Goal: Communication & Community: Answer question/provide support

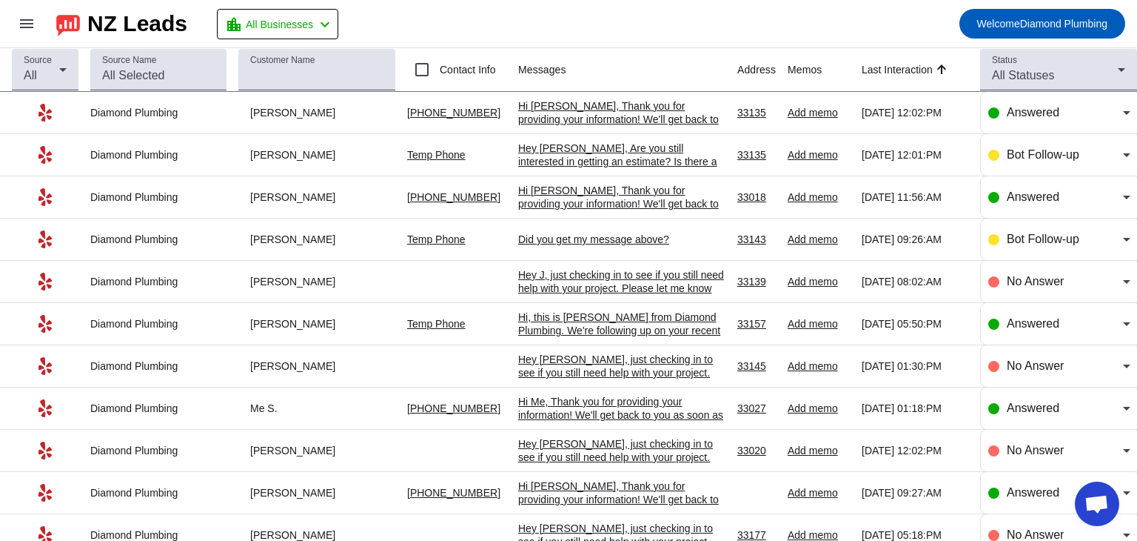
click at [572, 116] on div "Hi [PERSON_NAME], Thank you for providing your information! We'll get back to y…" at bounding box center [621, 119] width 207 height 40
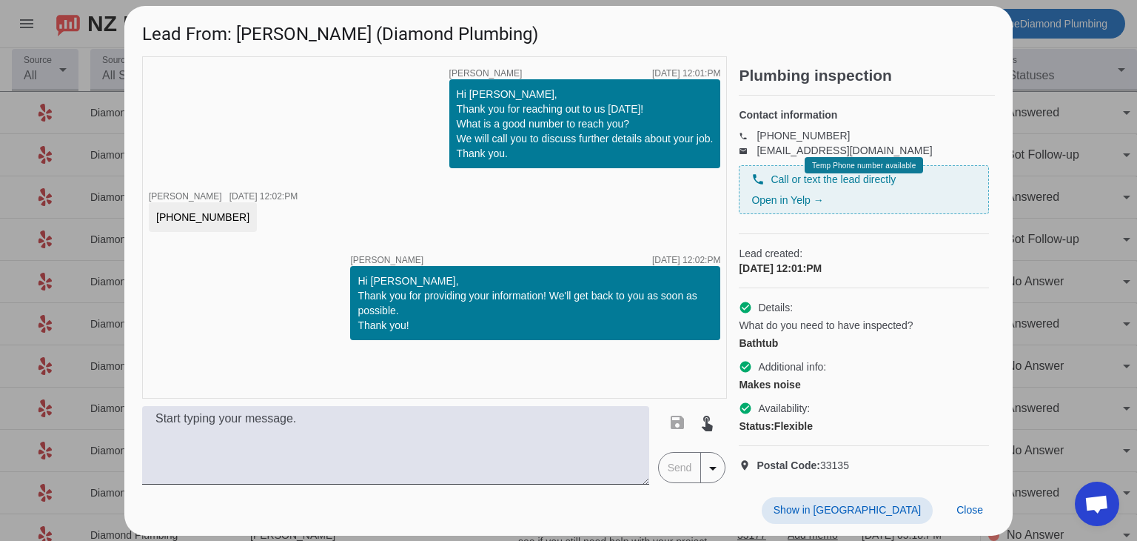
scroll to position [14, 0]
click at [469, 378] on div "timer close [PERSON_NAME] [DATE] 12:01:PM Hi [PERSON_NAME], Thank you for reach…" at bounding box center [434, 227] width 585 height 342
click at [970, 515] on span "Close" at bounding box center [970, 509] width 27 height 12
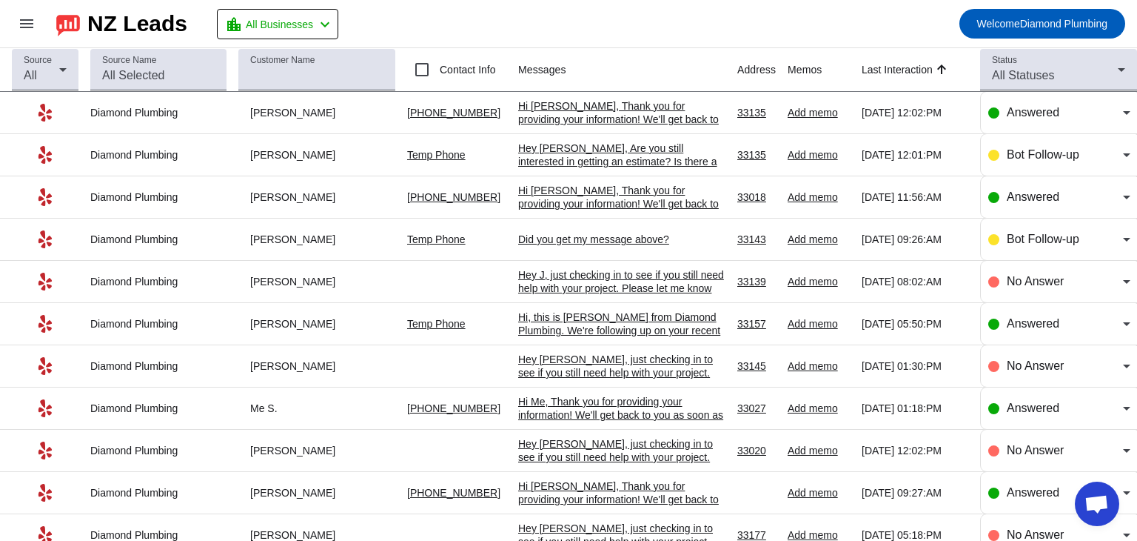
click at [583, 109] on div "Hi [PERSON_NAME], Thank you for providing your information! We'll get back to y…" at bounding box center [621, 119] width 207 height 40
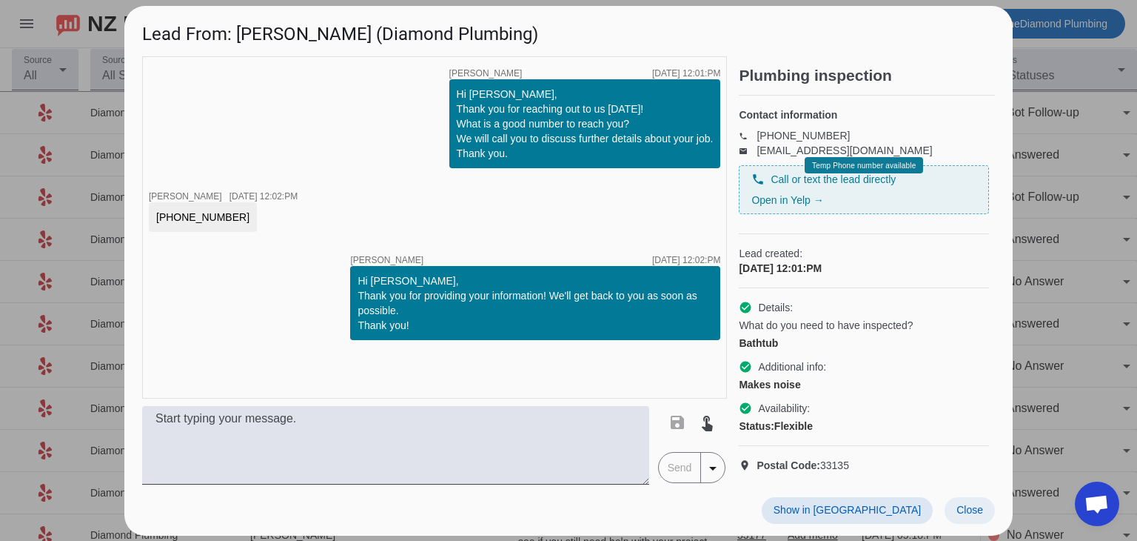
click at [960, 515] on span "Close" at bounding box center [970, 509] width 27 height 12
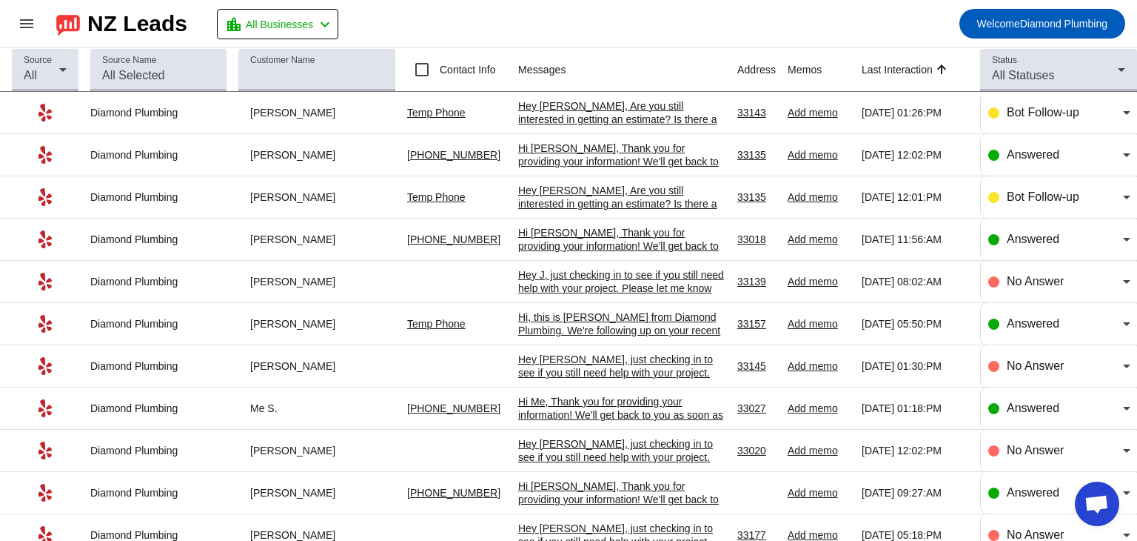
click at [549, 21] on mat-toolbar-row "menu NZ Leads location_city All Businesses chevron_left Welcome Diamond Plumbing" at bounding box center [568, 23] width 1137 height 47
click at [561, 208] on div "Hey [PERSON_NAME], Are you still interested in getting an estimate? Is there a …" at bounding box center [621, 204] width 207 height 40
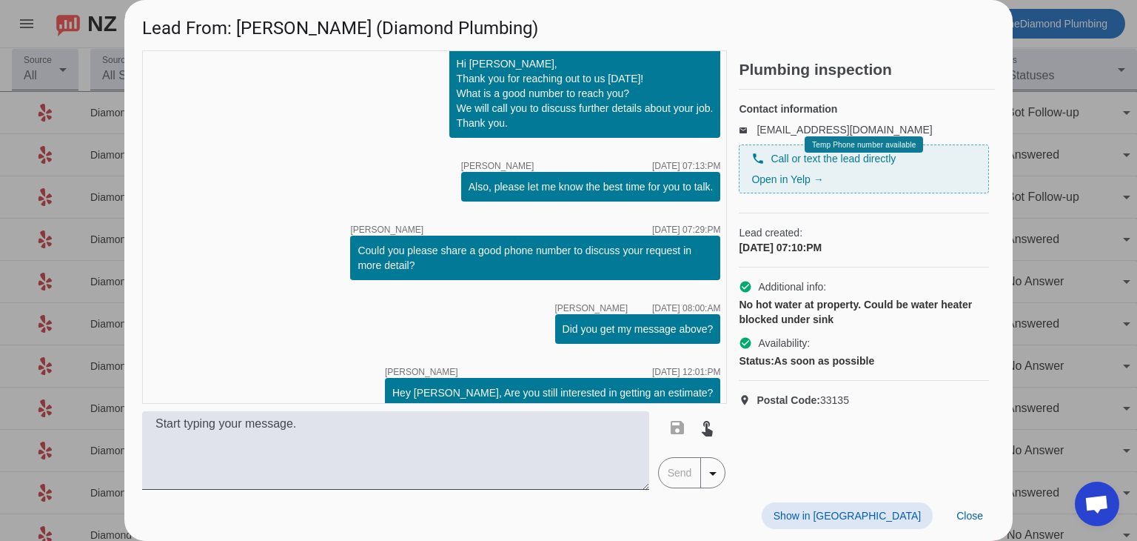
scroll to position [0, 0]
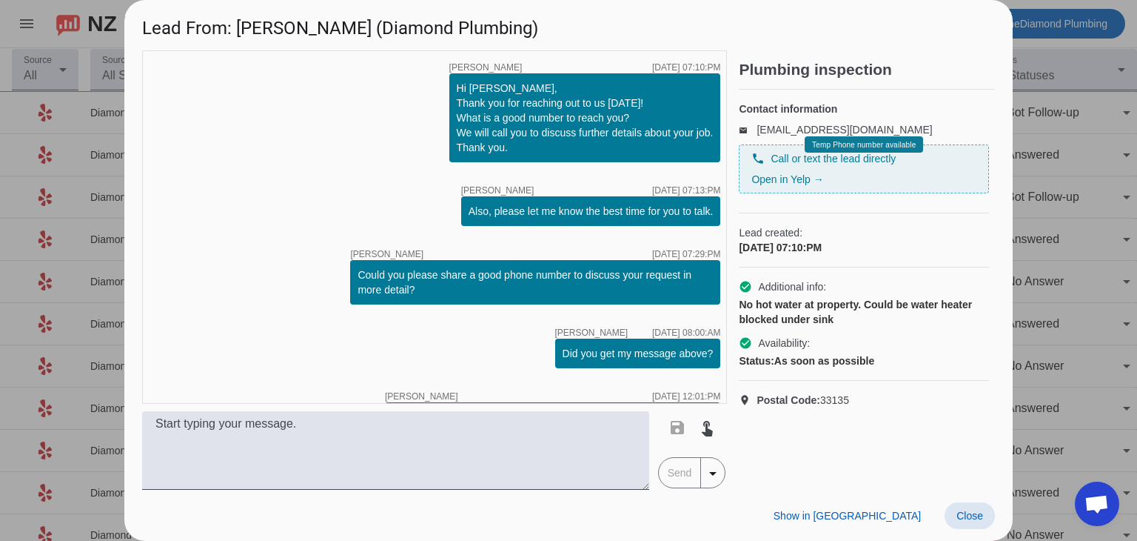
drag, startPoint x: 966, startPoint y: 519, endPoint x: 931, endPoint y: 489, distance: 45.7
click at [966, 518] on span "Close" at bounding box center [970, 515] width 27 height 12
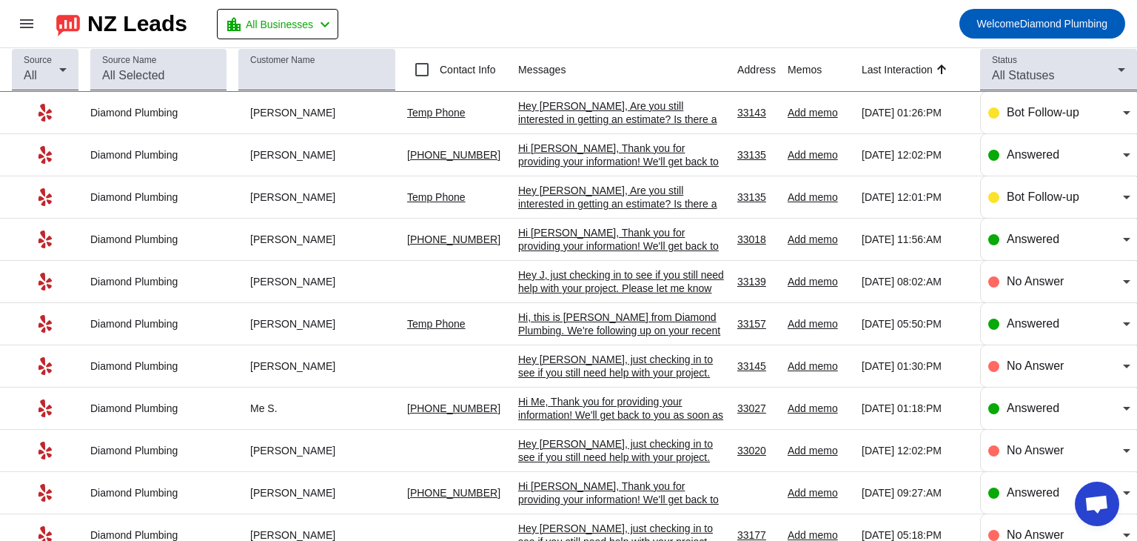
click at [592, 103] on div "Hey [PERSON_NAME], Are you still interested in getting an estimate? Is there a …" at bounding box center [621, 119] width 207 height 40
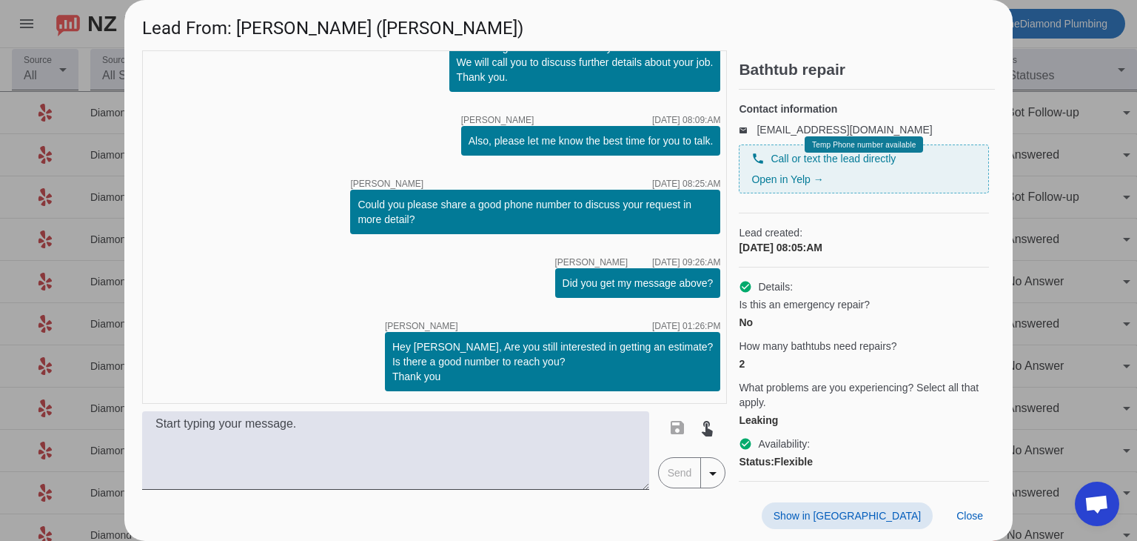
scroll to position [56, 0]
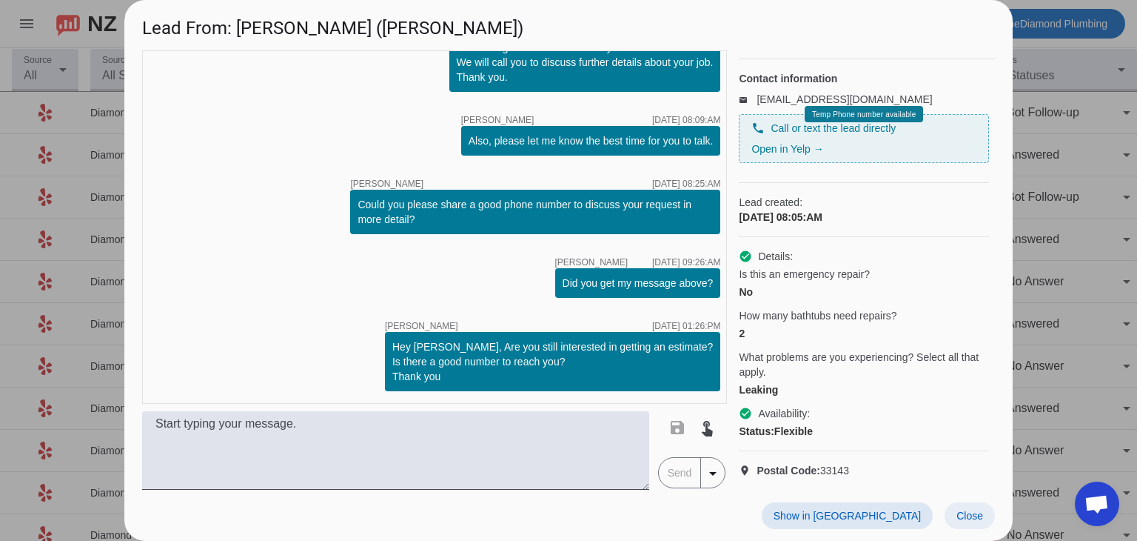
click at [968, 509] on span "Close" at bounding box center [970, 515] width 27 height 12
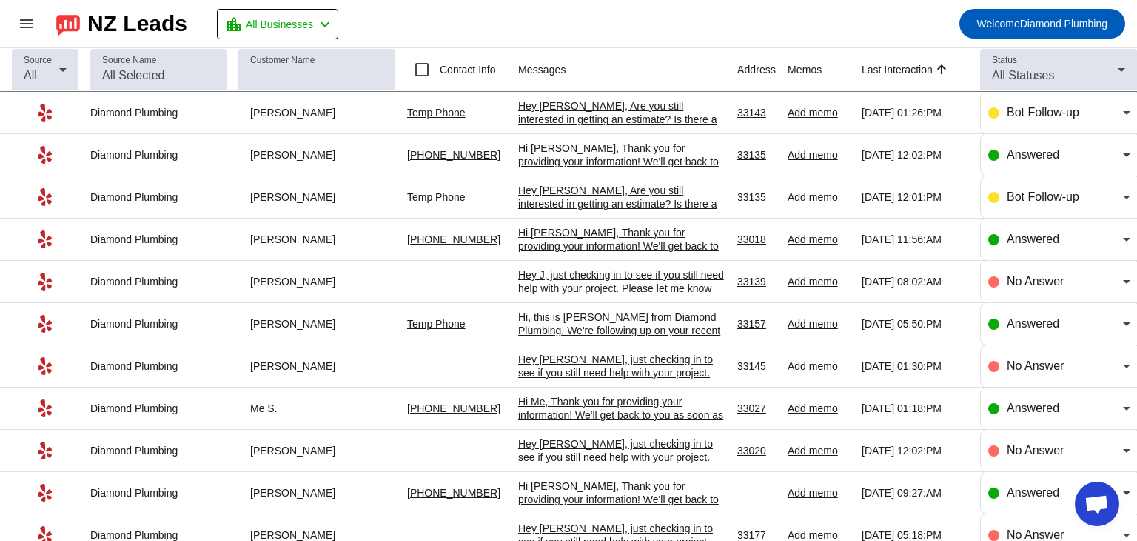
click at [639, 30] on mat-toolbar-row "menu NZ Leads location_city All Businesses chevron_left Welcome Diamond Plumbing" at bounding box center [568, 23] width 1137 height 47
